Goal: Task Accomplishment & Management: Manage account settings

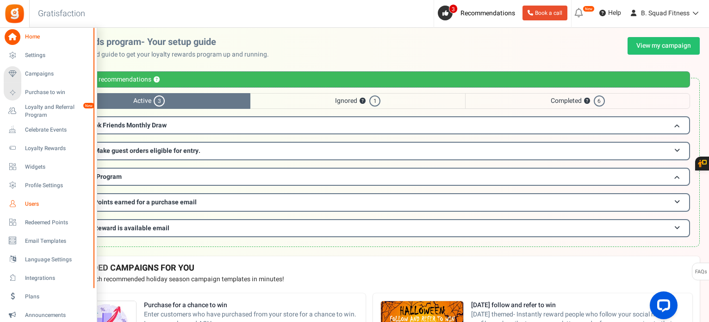
click at [26, 201] on span "Users" at bounding box center [57, 204] width 65 height 8
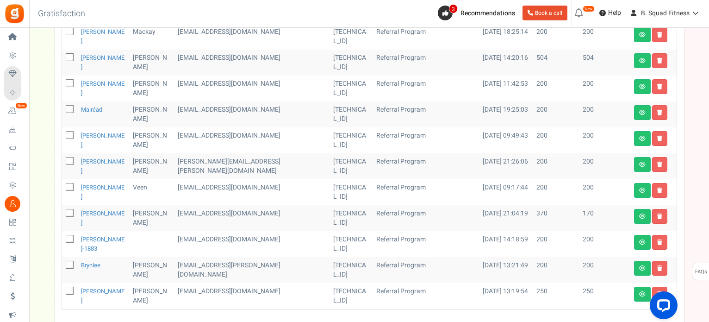
scroll to position [505, 0]
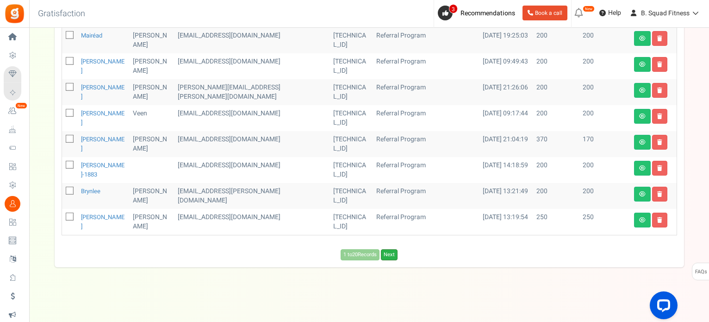
click at [392, 256] on link "Next" at bounding box center [389, 254] width 17 height 11
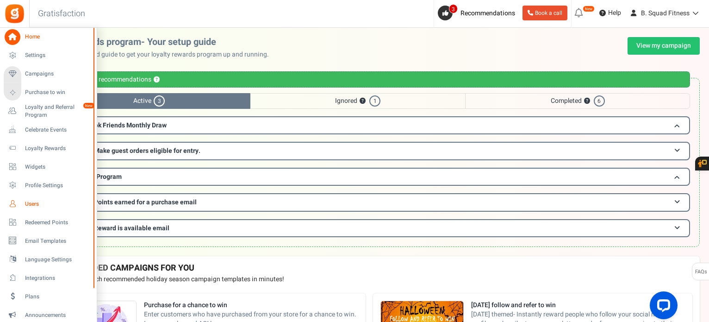
click at [43, 200] on span "Users" at bounding box center [57, 204] width 65 height 8
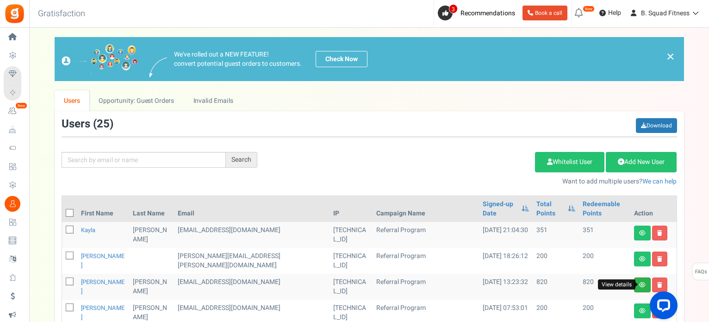
click at [640, 283] on icon at bounding box center [642, 285] width 6 height 6
